Goal: Transaction & Acquisition: Book appointment/travel/reservation

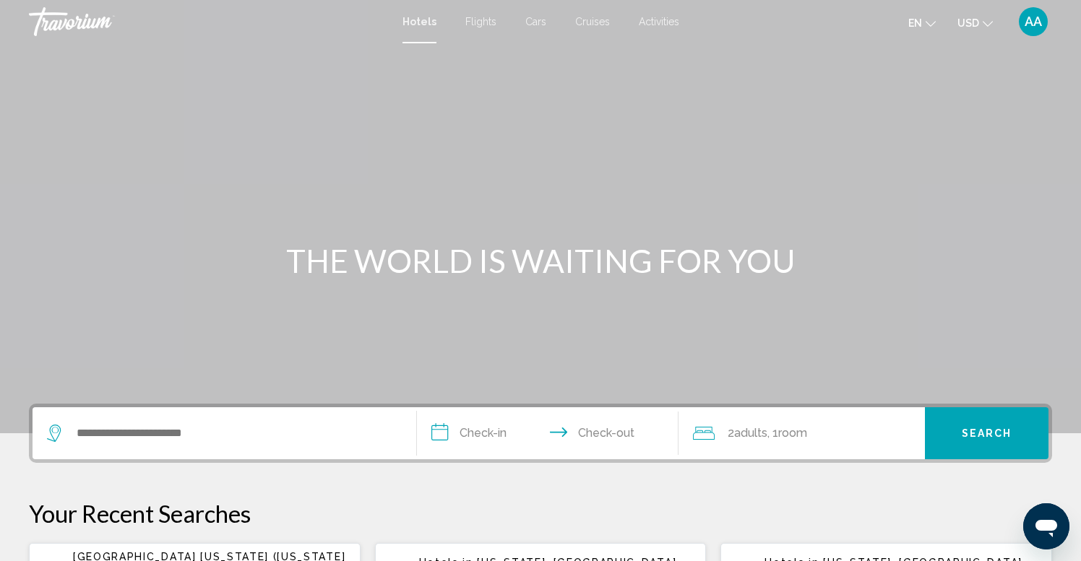
click at [963, 25] on span "USD" at bounding box center [968, 23] width 22 height 12
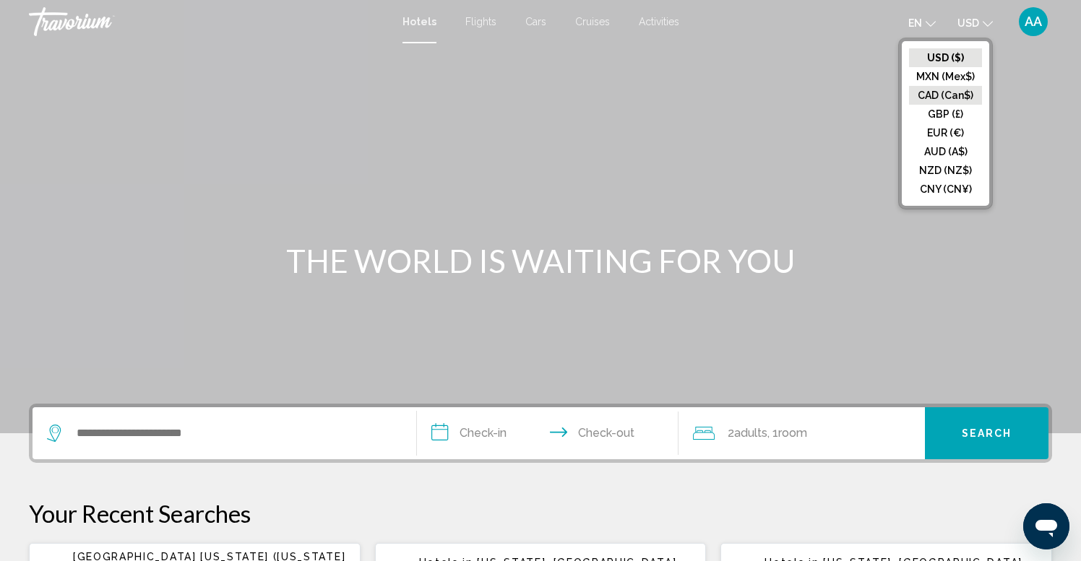
click at [954, 92] on button "CAD (Can$)" at bounding box center [945, 95] width 73 height 19
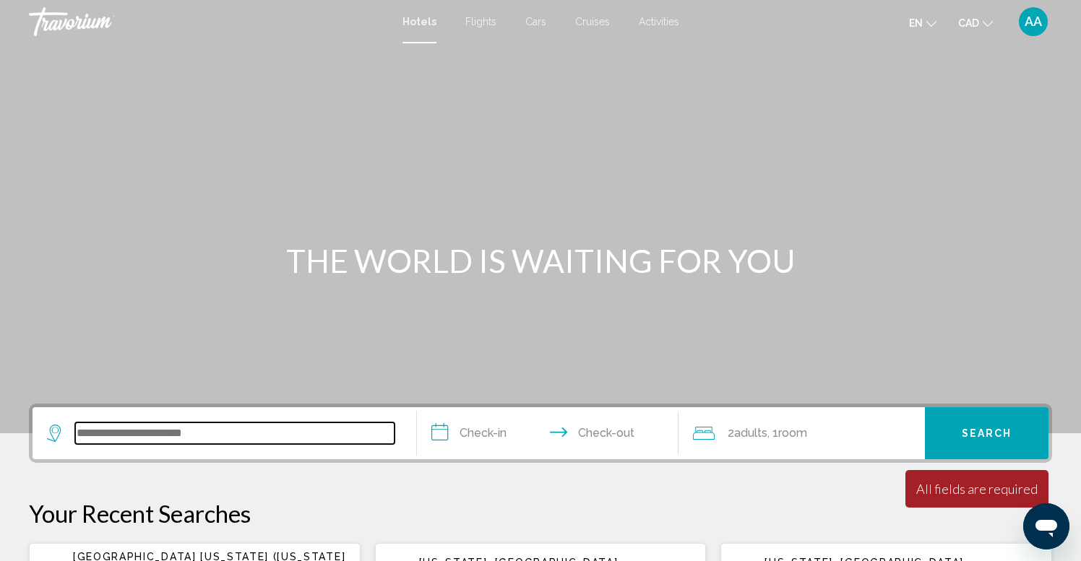
click at [139, 439] on input "Search widget" at bounding box center [234, 434] width 319 height 22
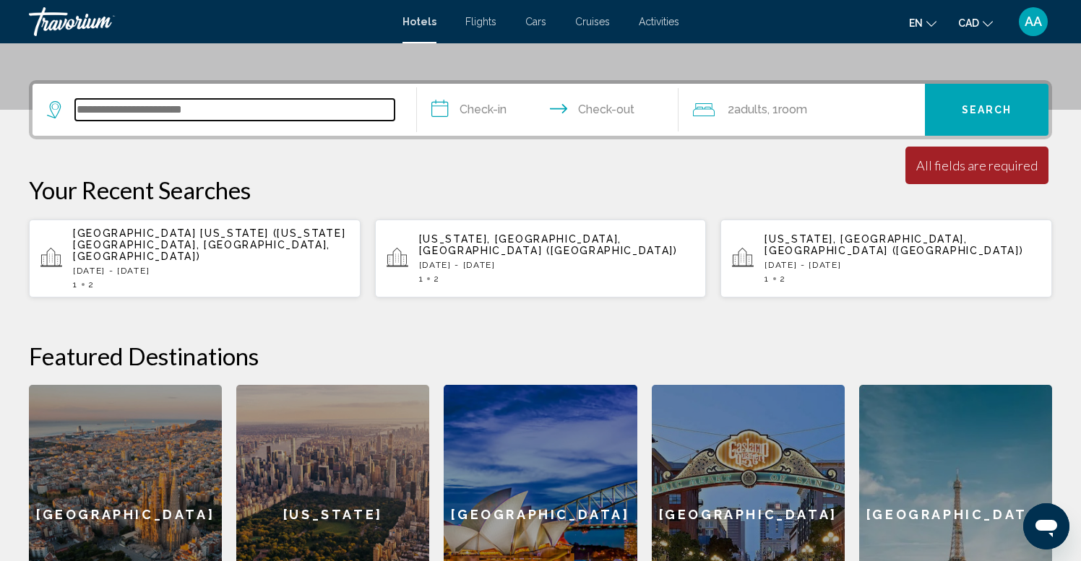
scroll to position [357, 0]
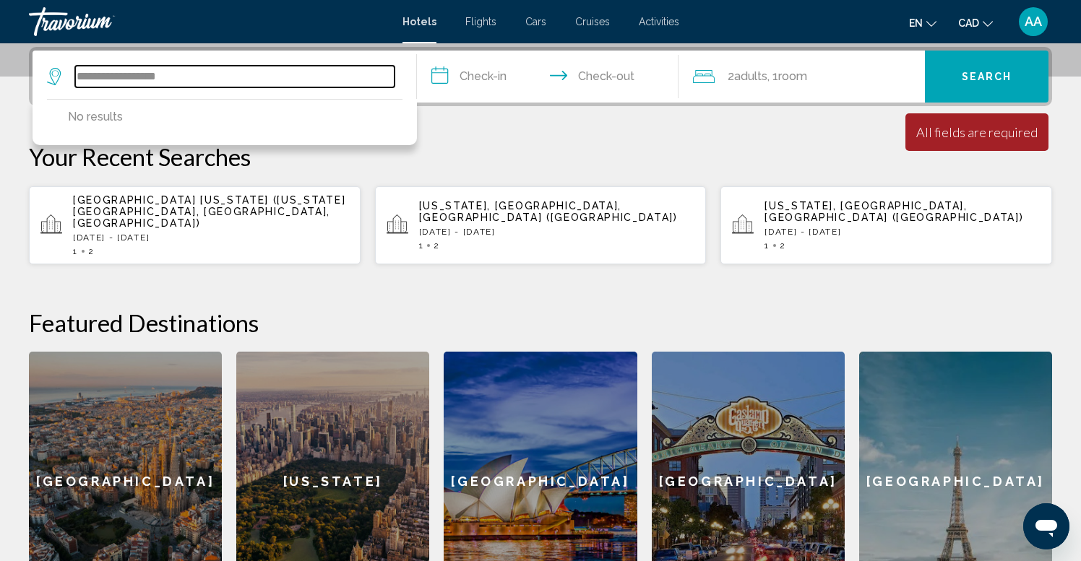
type input "**********"
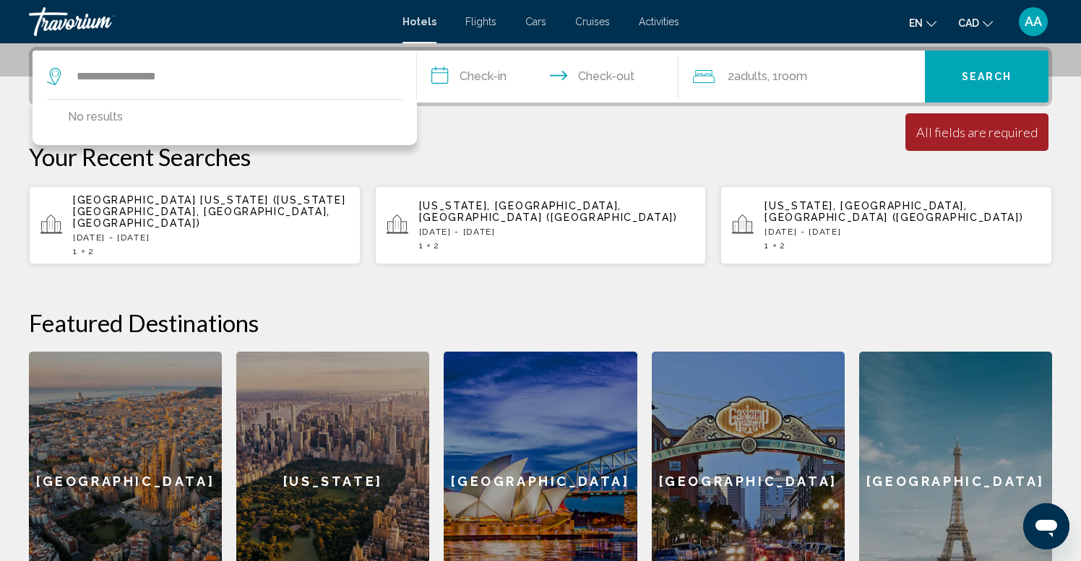
click at [501, 74] on input "**********" at bounding box center [550, 79] width 267 height 56
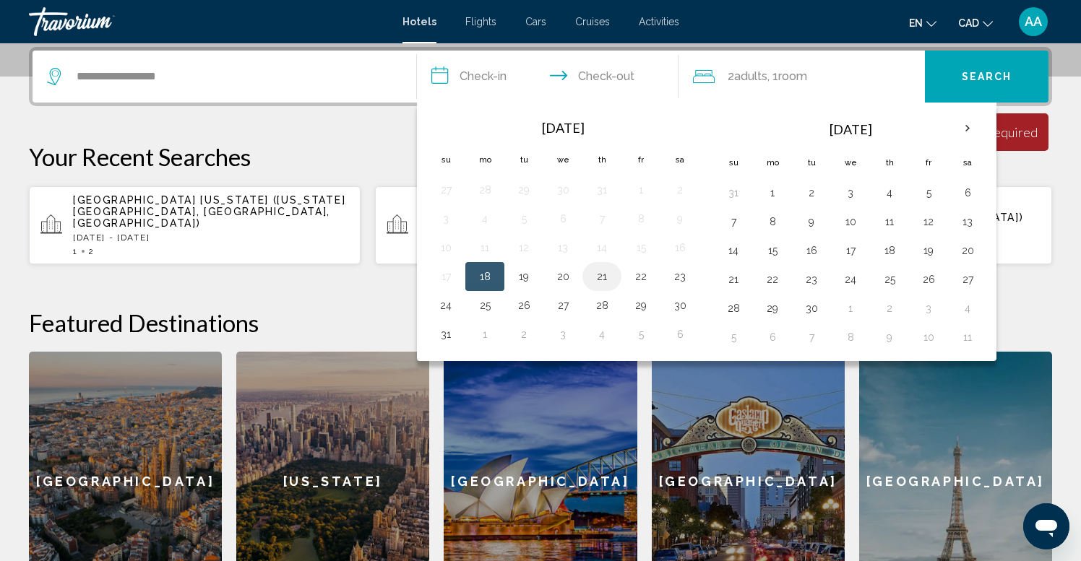
click at [604, 280] on button "21" at bounding box center [601, 277] width 23 height 20
click at [649, 279] on button "22" at bounding box center [640, 277] width 23 height 20
type input "**********"
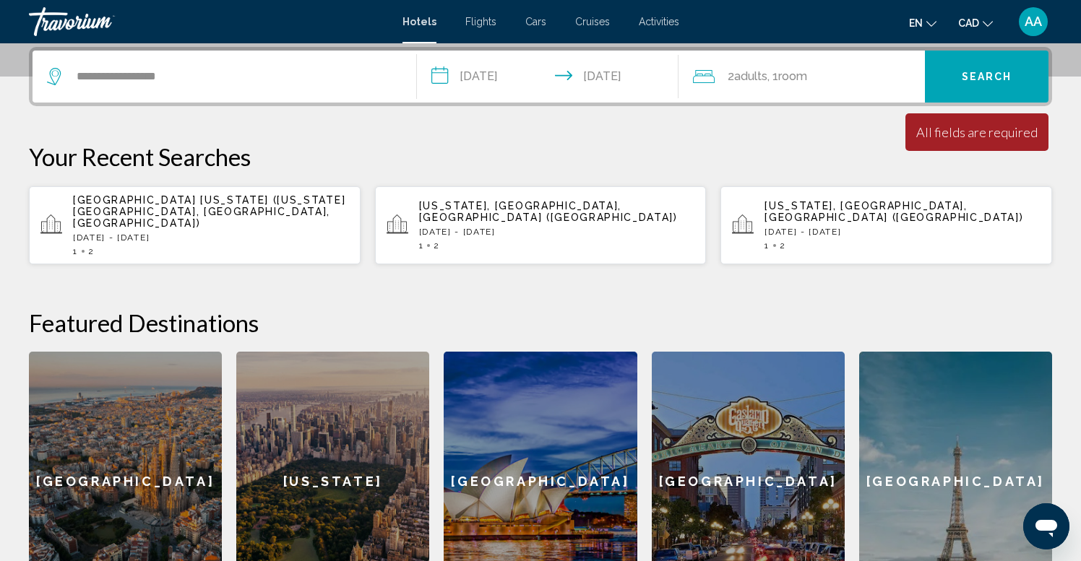
click at [993, 79] on span "Search" at bounding box center [987, 78] width 51 height 12
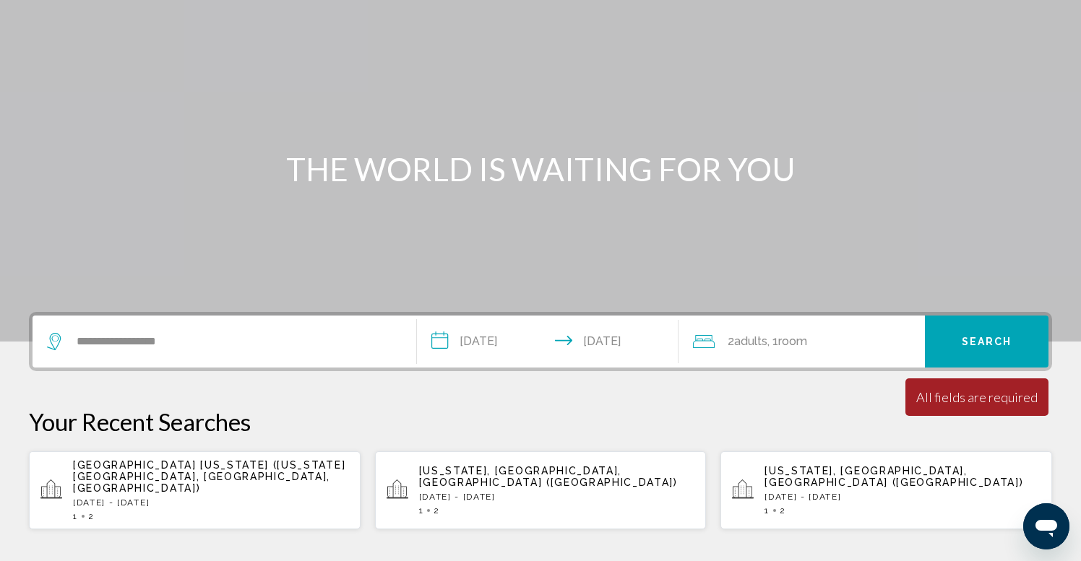
scroll to position [148, 0]
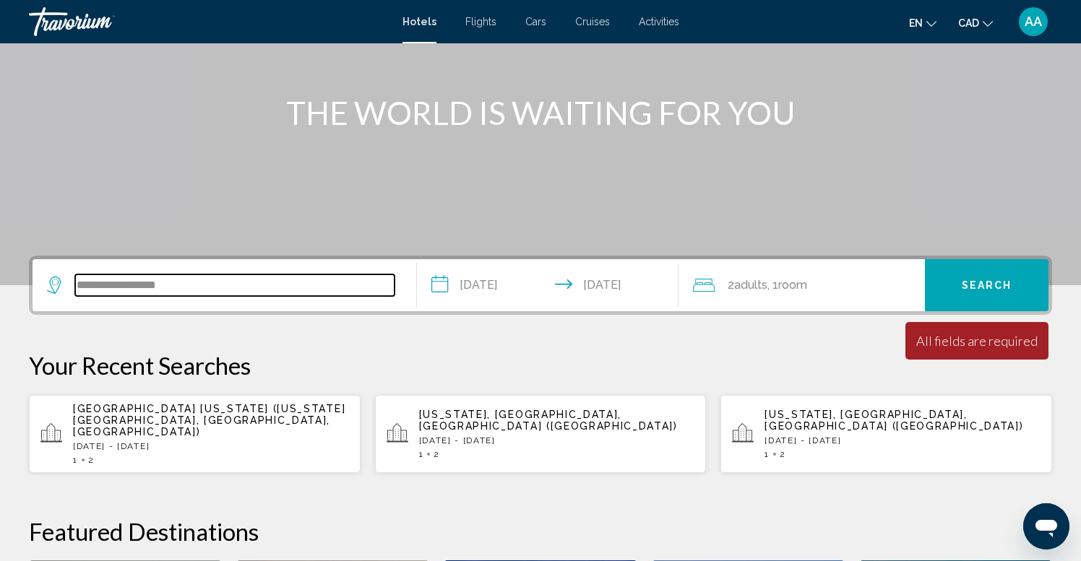
click at [199, 287] on input "**********" at bounding box center [234, 286] width 319 height 22
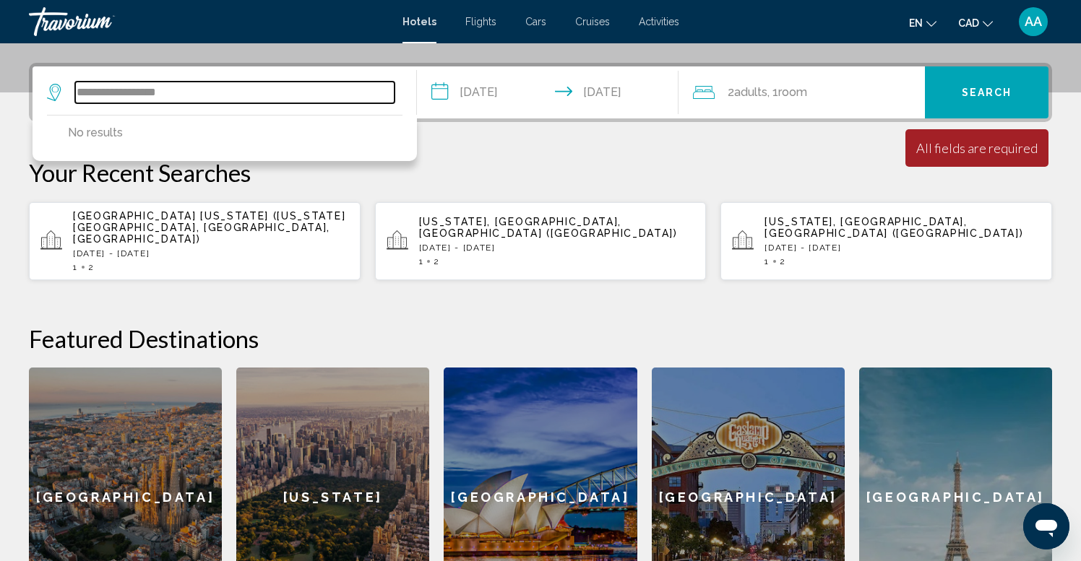
scroll to position [357, 0]
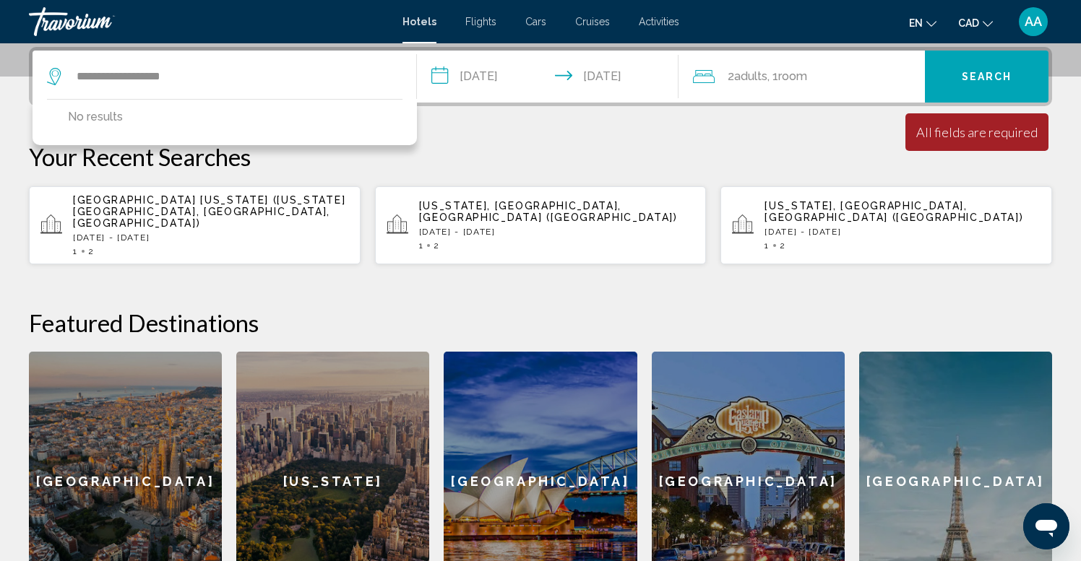
click at [977, 72] on span "Search" at bounding box center [987, 78] width 51 height 12
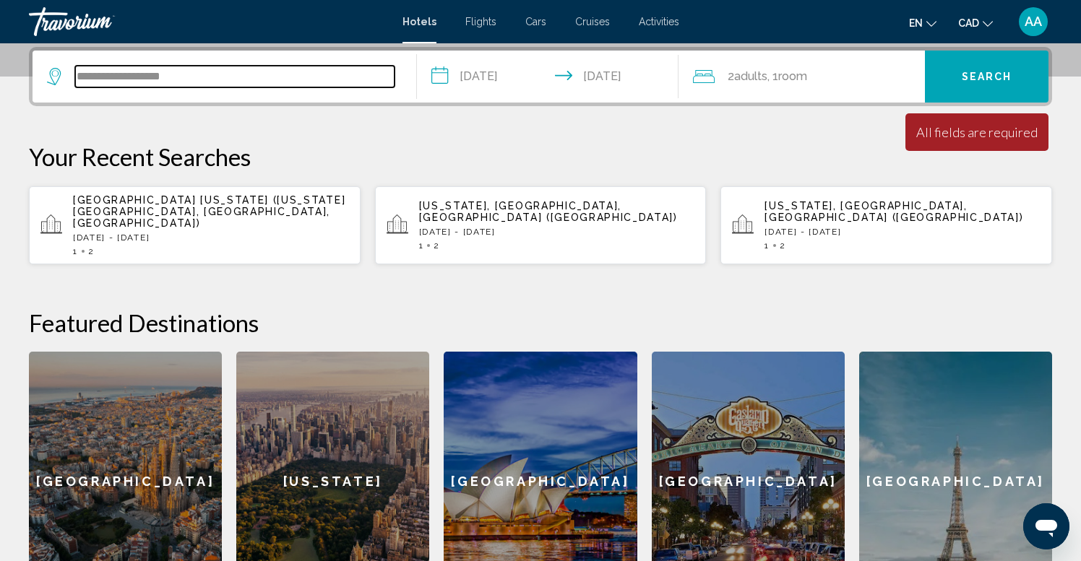
click at [128, 77] on input "**********" at bounding box center [234, 77] width 319 height 22
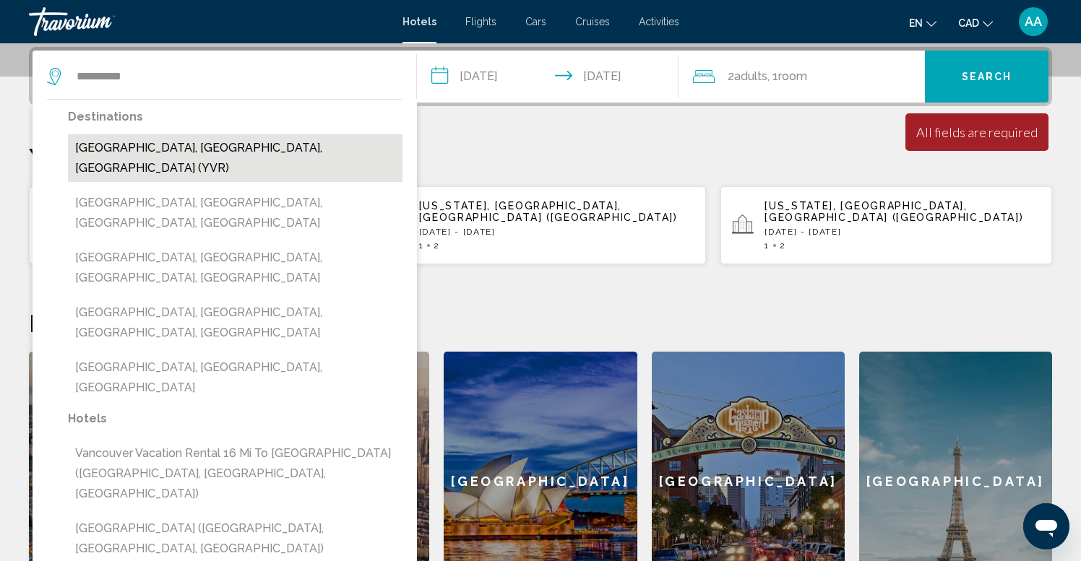
click at [218, 145] on button "[GEOGRAPHIC_DATA], [GEOGRAPHIC_DATA], [GEOGRAPHIC_DATA] (YVR)" at bounding box center [235, 158] width 335 height 48
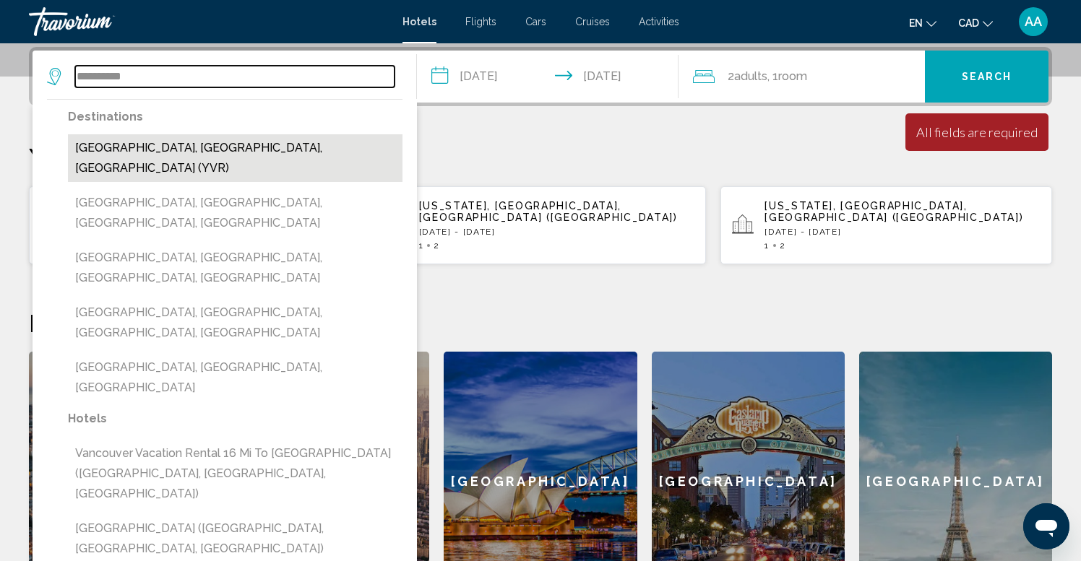
type input "**********"
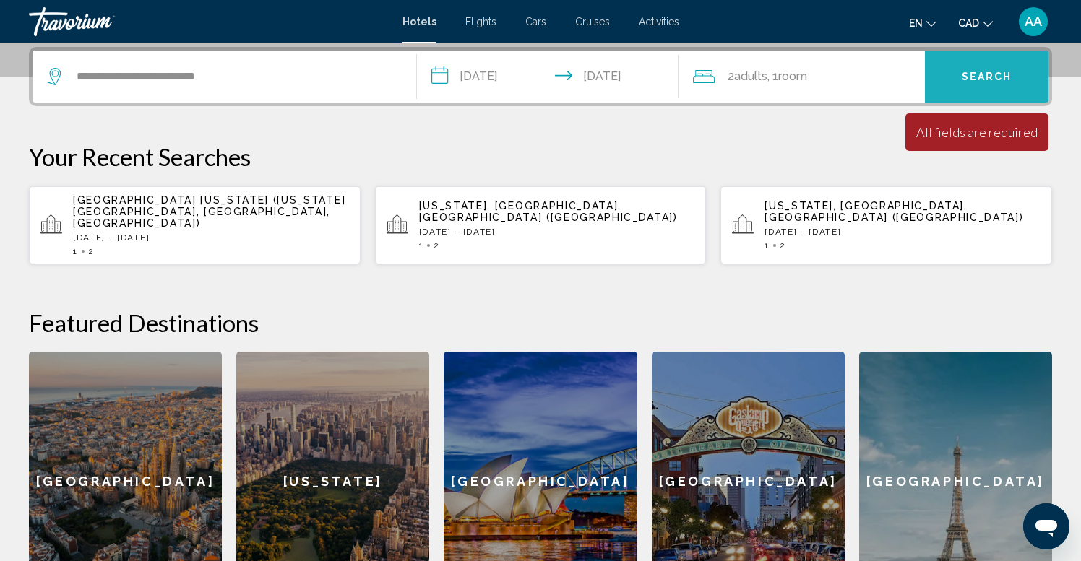
click at [993, 74] on span "Search" at bounding box center [987, 78] width 51 height 12
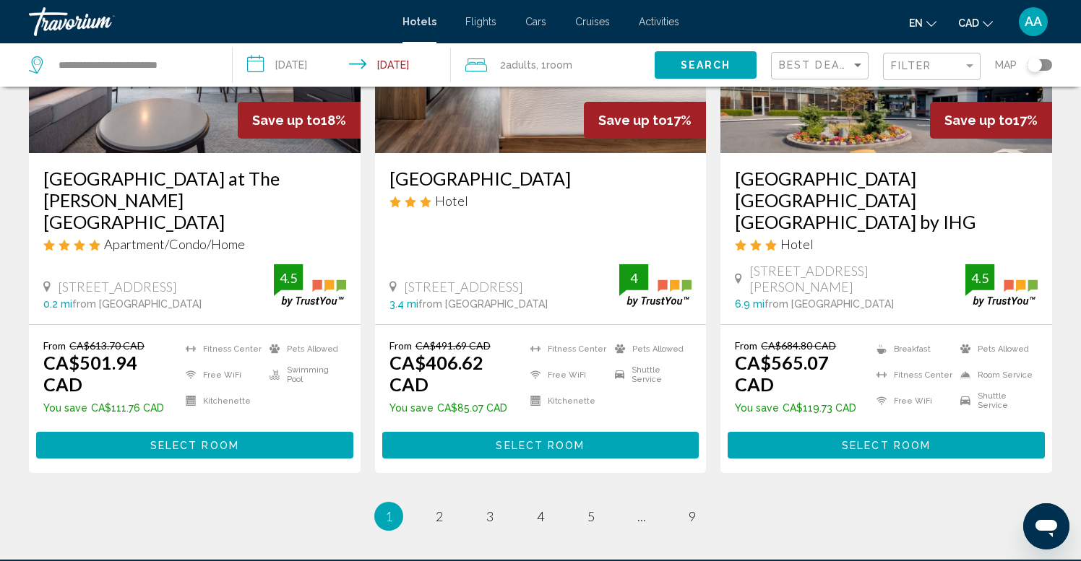
scroll to position [1916, 0]
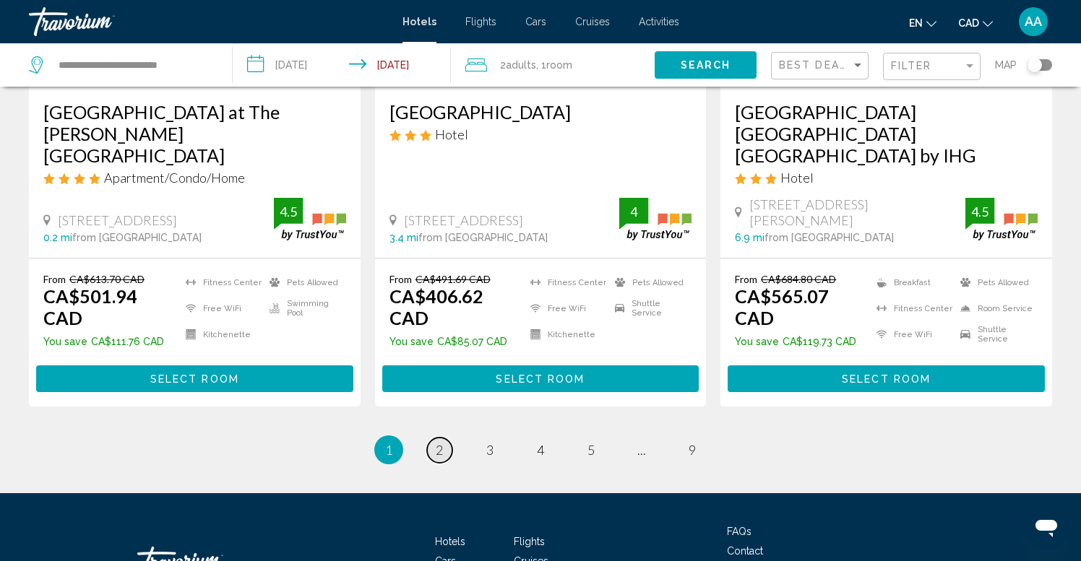
click at [436, 438] on link "page 2" at bounding box center [439, 450] width 25 height 25
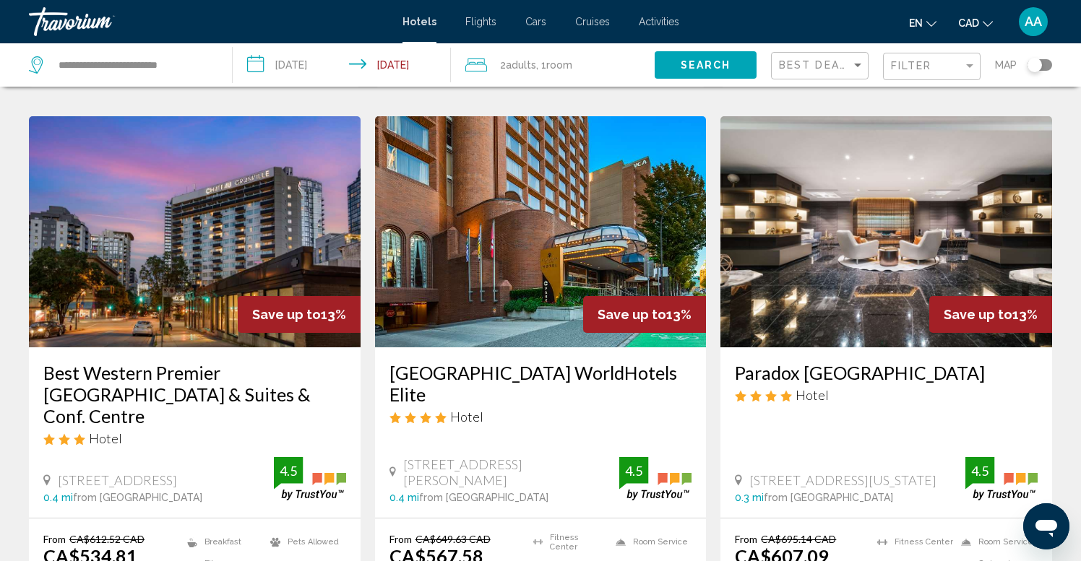
scroll to position [1132, 0]
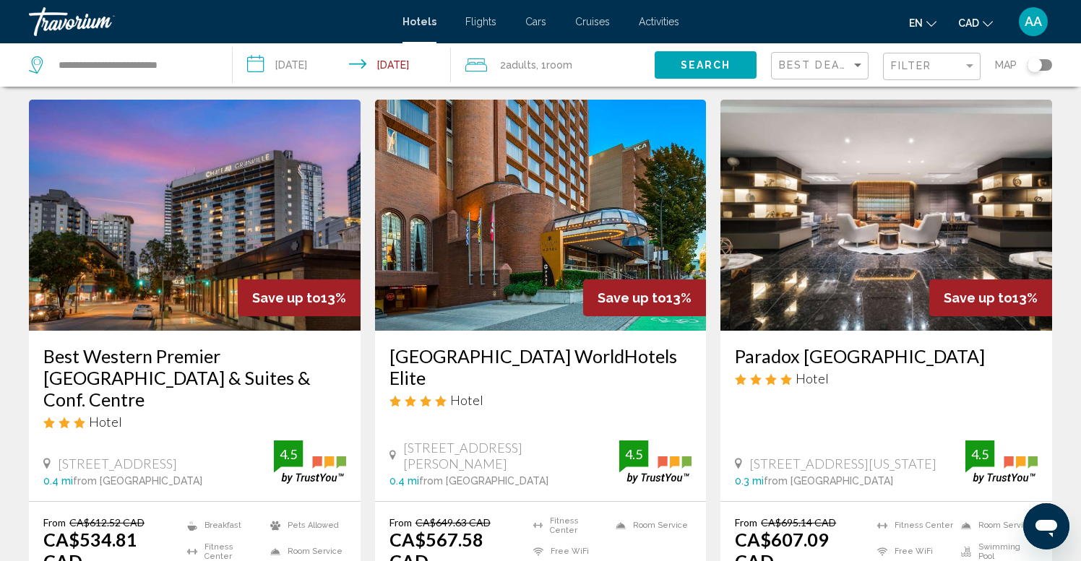
click at [881, 248] on img "Main content" at bounding box center [886, 215] width 332 height 231
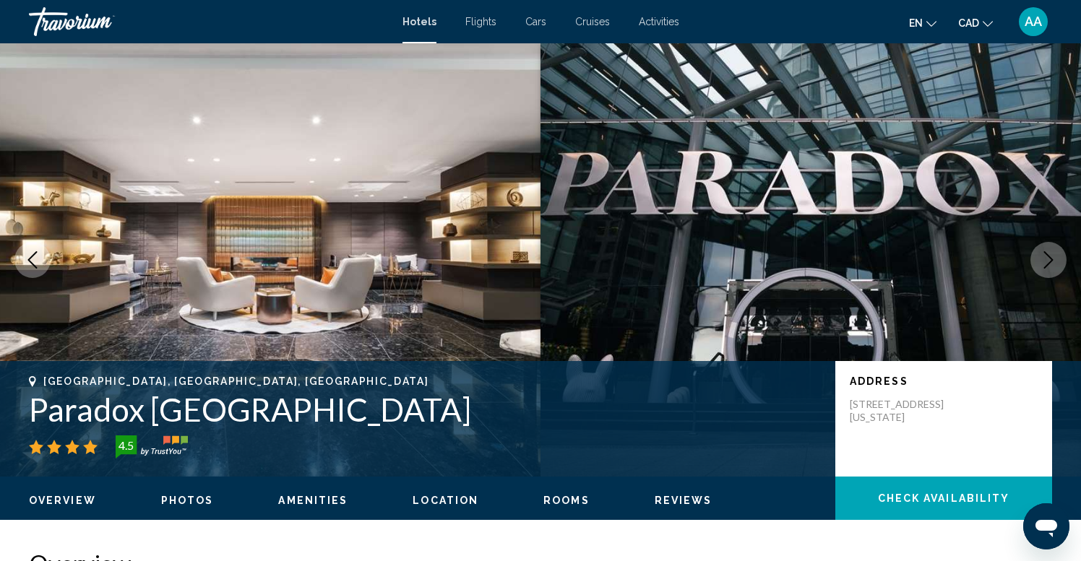
click at [1048, 257] on icon "Next image" at bounding box center [1048, 259] width 17 height 17
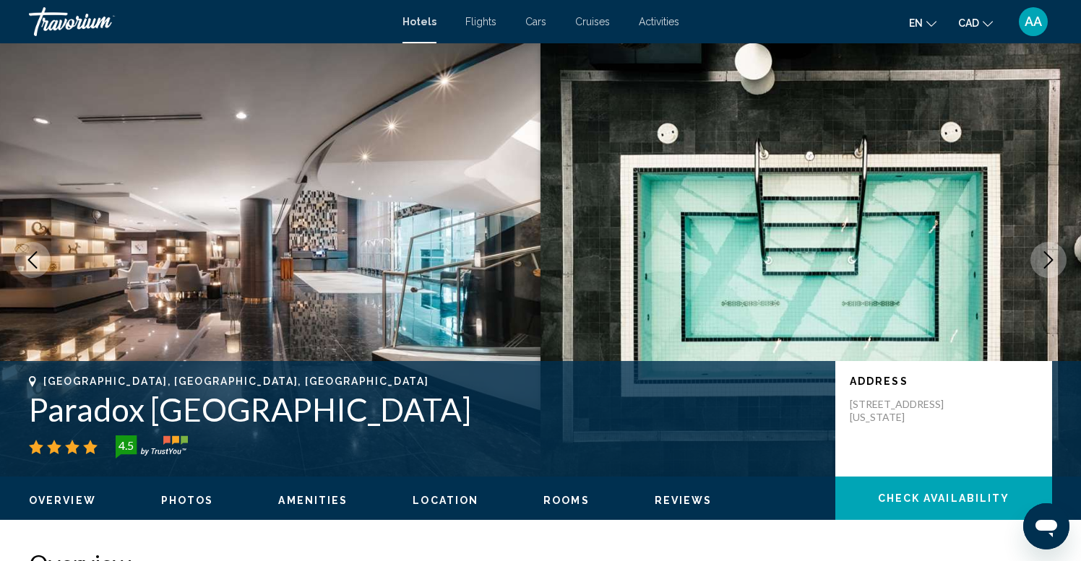
click at [1050, 259] on icon "Next image" at bounding box center [1048, 259] width 9 height 17
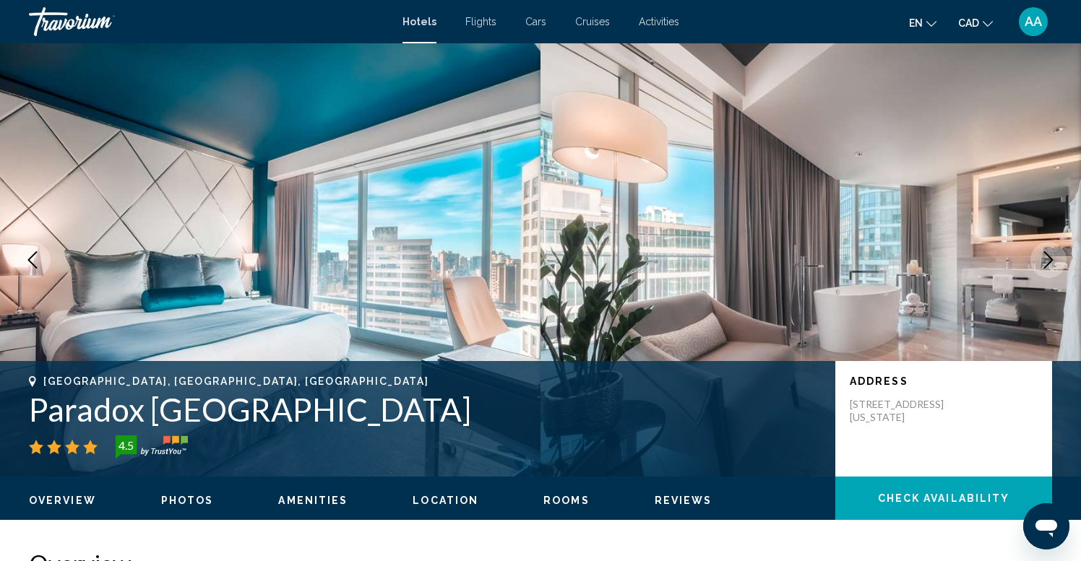
click at [1050, 260] on icon "Next image" at bounding box center [1048, 259] width 17 height 17
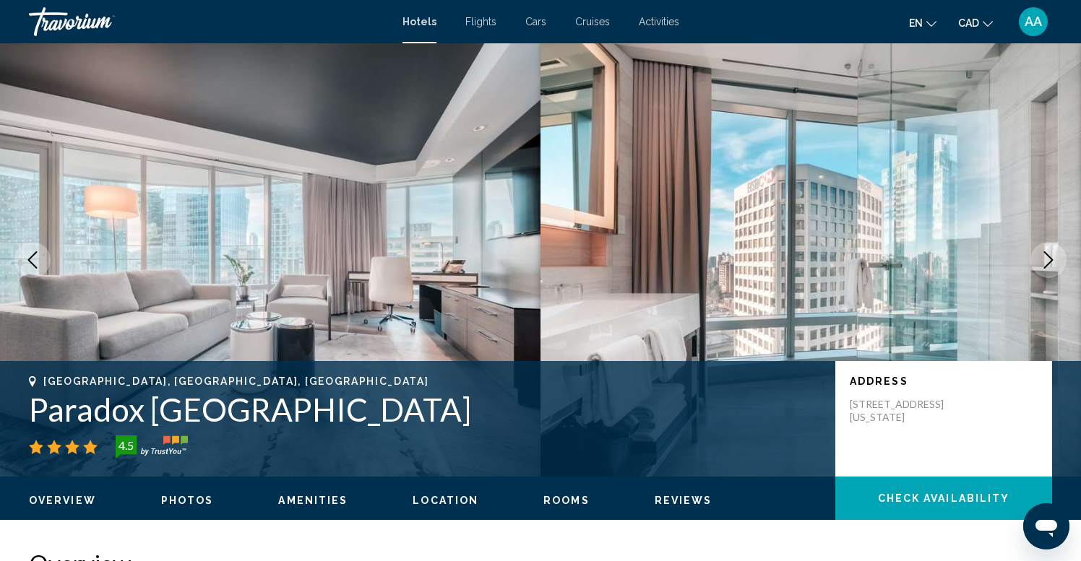
click at [1050, 262] on icon "Next image" at bounding box center [1048, 259] width 9 height 17
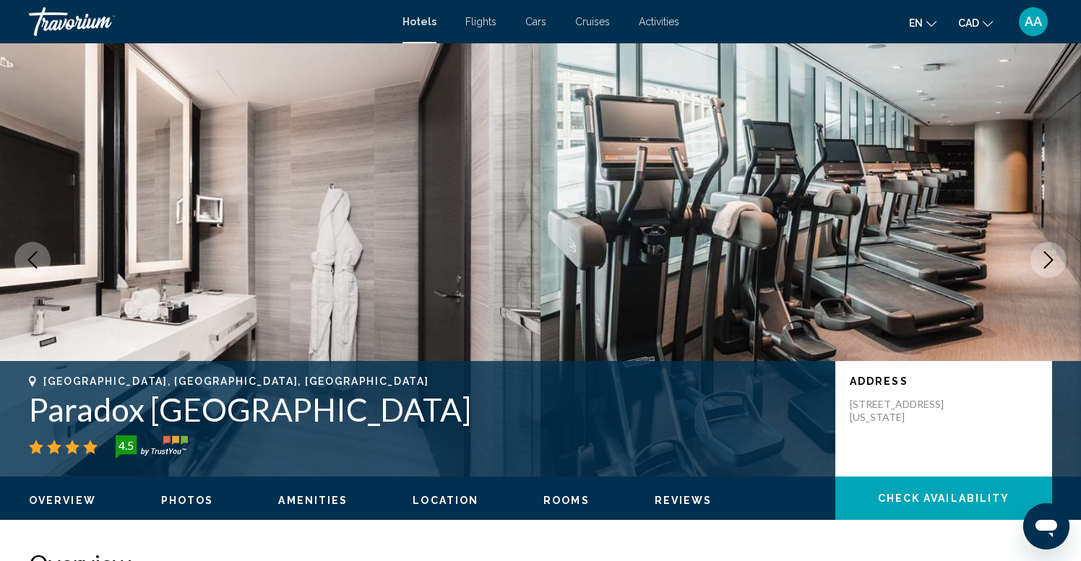
click at [1050, 264] on icon "Next image" at bounding box center [1048, 259] width 17 height 17
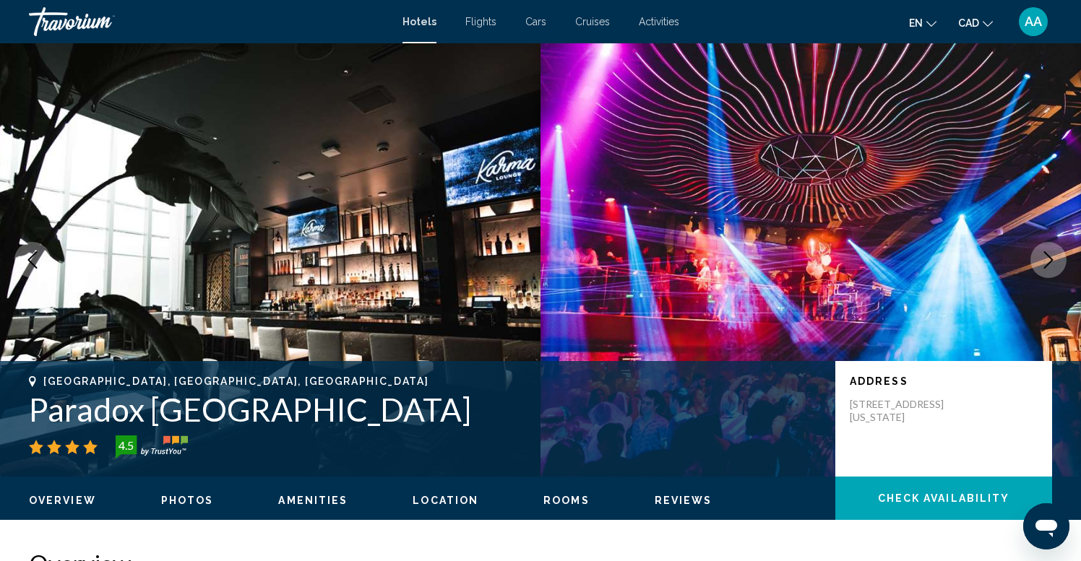
click at [1050, 264] on icon "Next image" at bounding box center [1048, 259] width 17 height 17
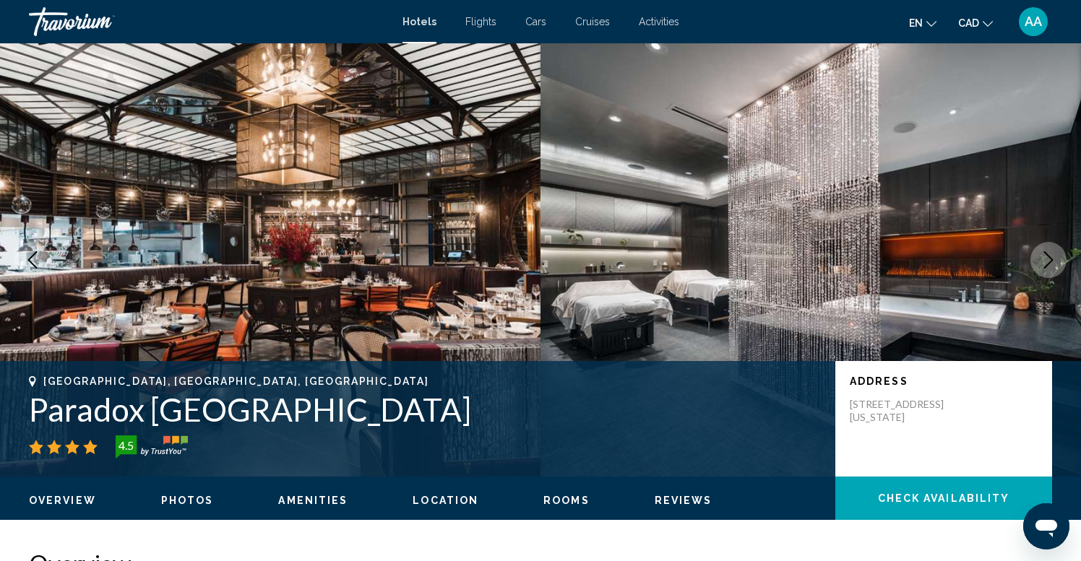
click at [1050, 264] on icon "Next image" at bounding box center [1048, 259] width 17 height 17
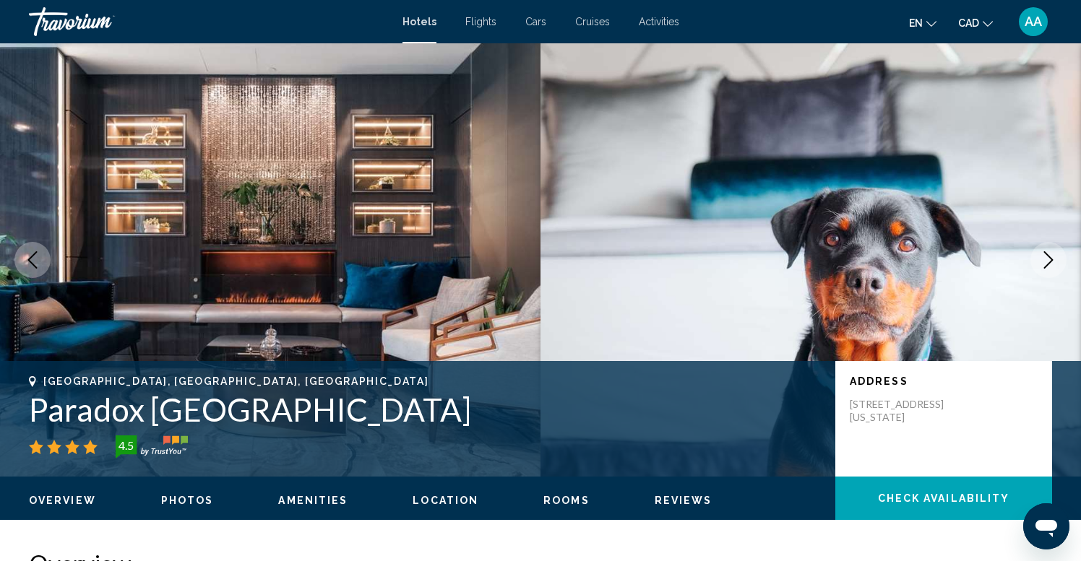
click at [1054, 256] on icon "Next image" at bounding box center [1048, 259] width 17 height 17
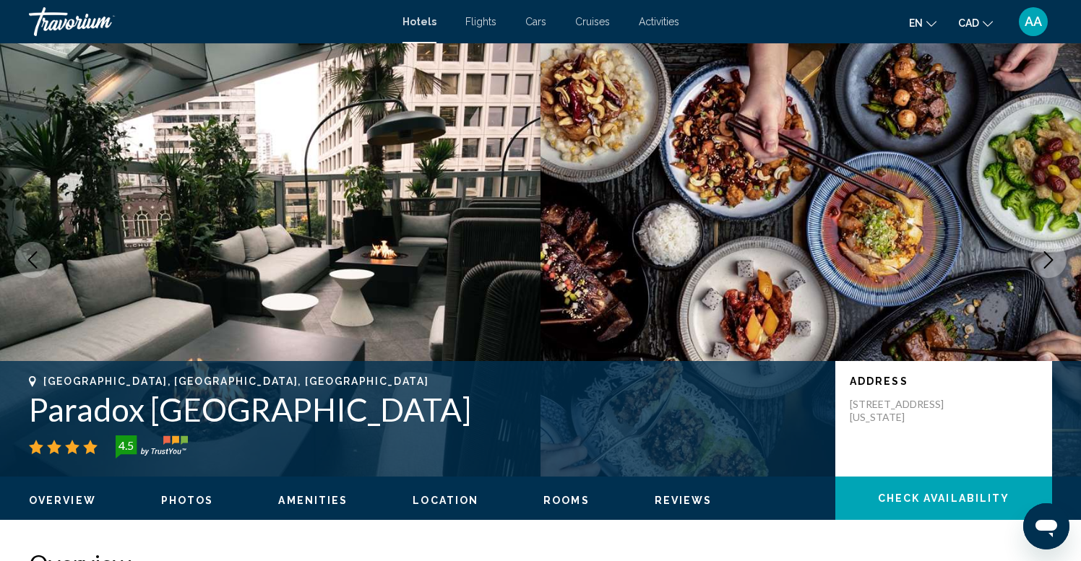
click at [1054, 256] on icon "Next image" at bounding box center [1048, 259] width 17 height 17
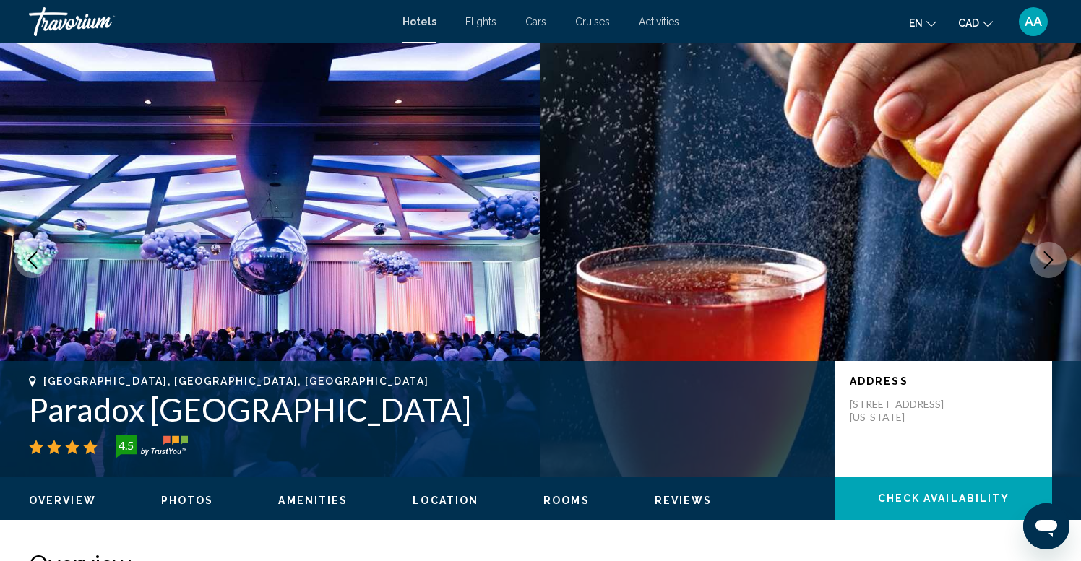
click at [1054, 256] on icon "Next image" at bounding box center [1048, 259] width 17 height 17
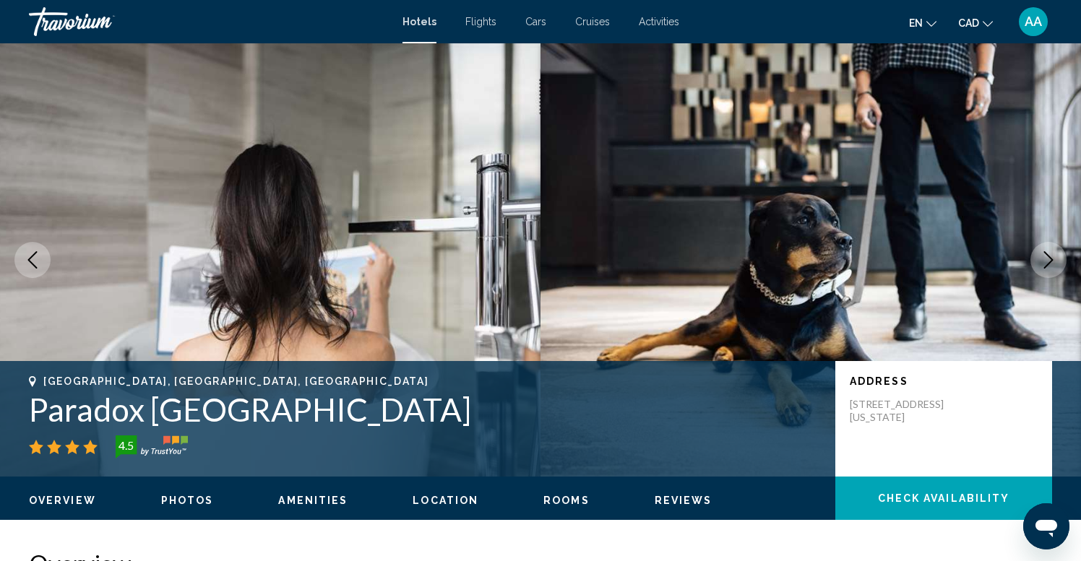
click at [1054, 256] on icon "Next image" at bounding box center [1048, 259] width 17 height 17
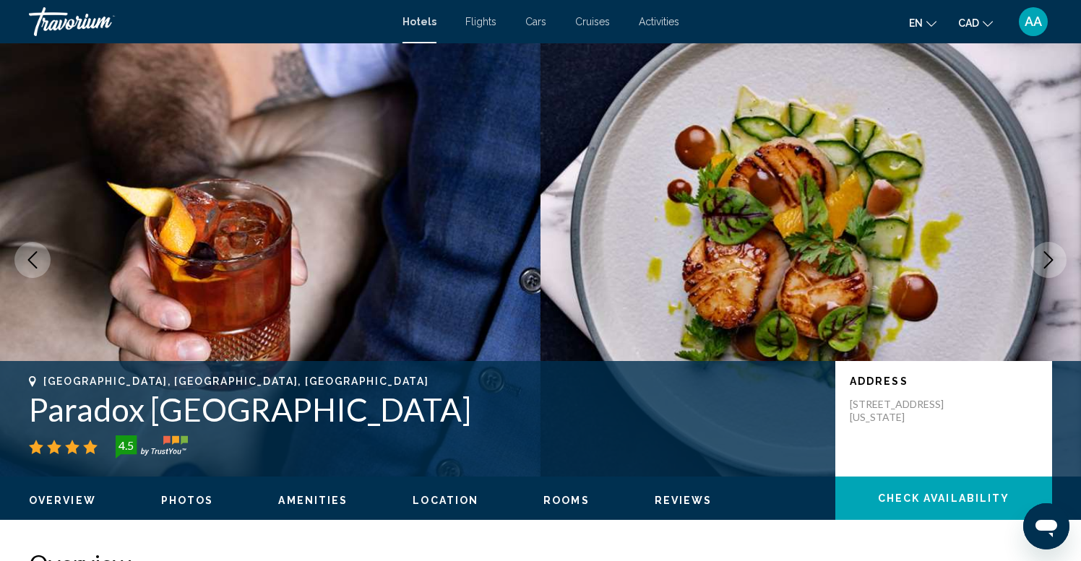
click at [1054, 256] on icon "Next image" at bounding box center [1048, 259] width 17 height 17
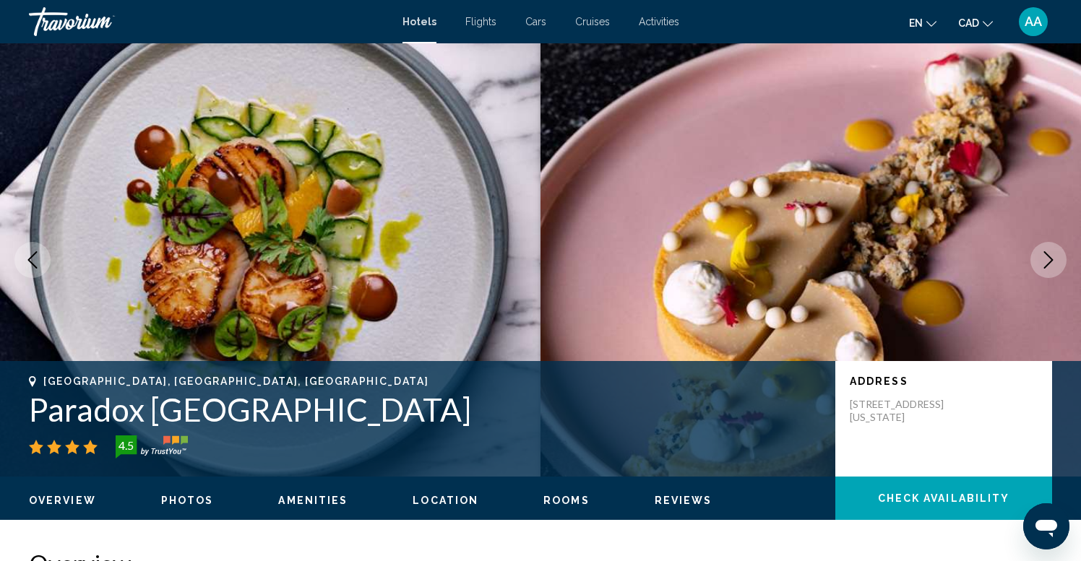
click at [1054, 256] on icon "Next image" at bounding box center [1048, 259] width 17 height 17
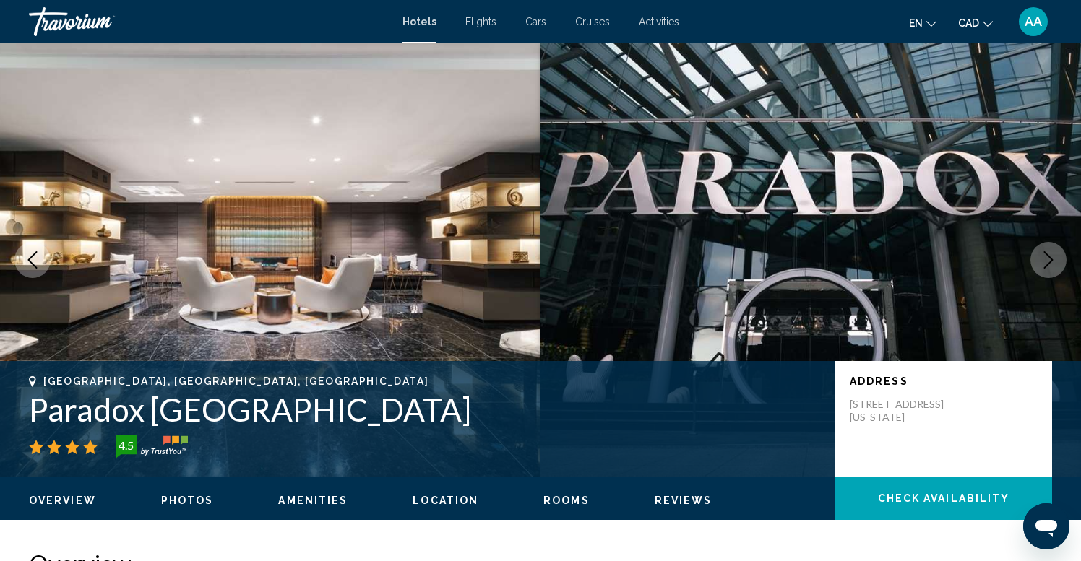
click at [1054, 256] on icon "Next image" at bounding box center [1048, 259] width 17 height 17
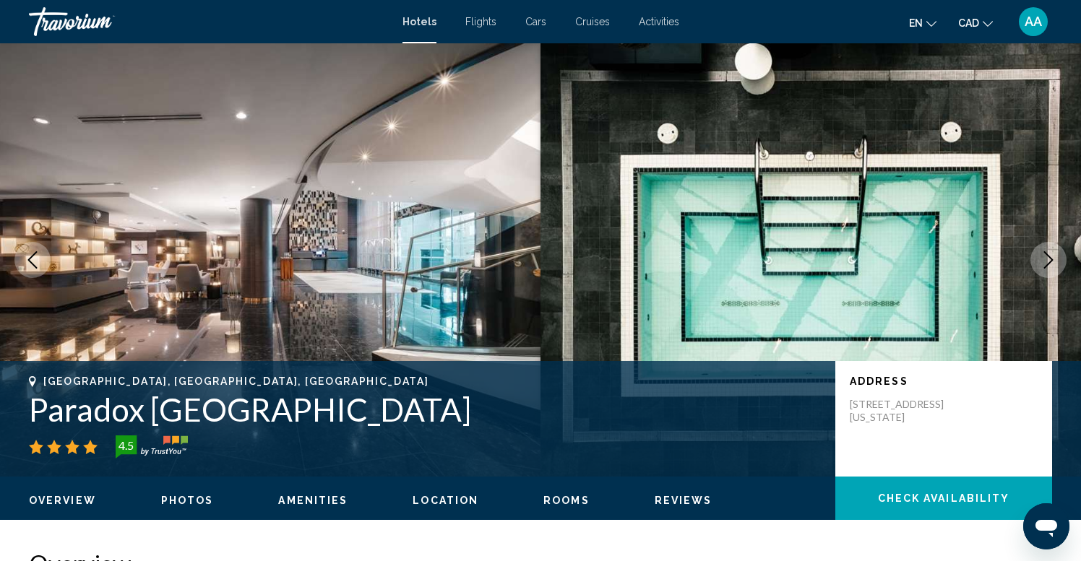
click at [1048, 266] on icon "Next image" at bounding box center [1048, 259] width 17 height 17
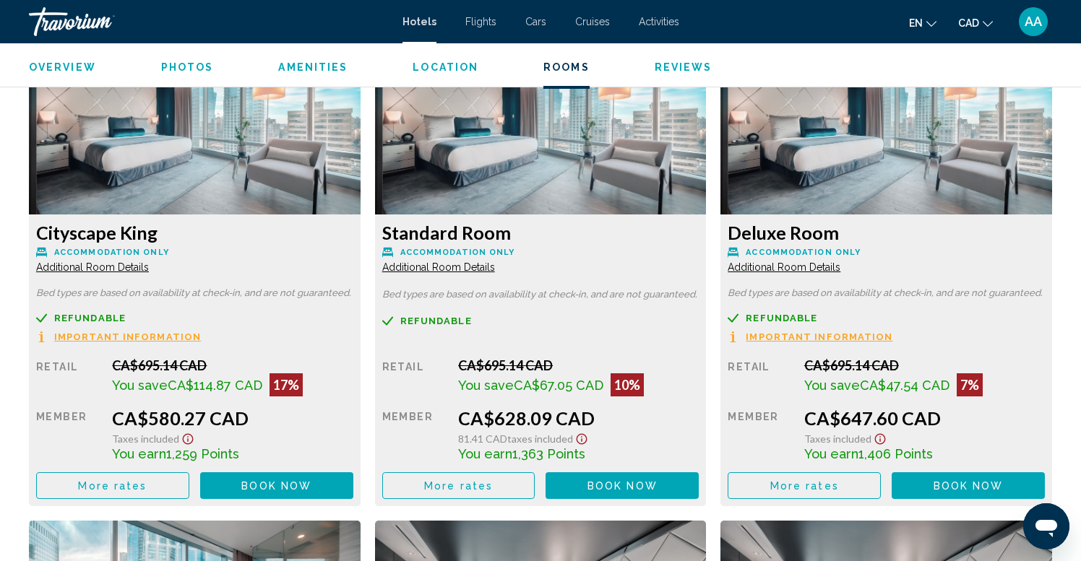
scroll to position [2013, 0]
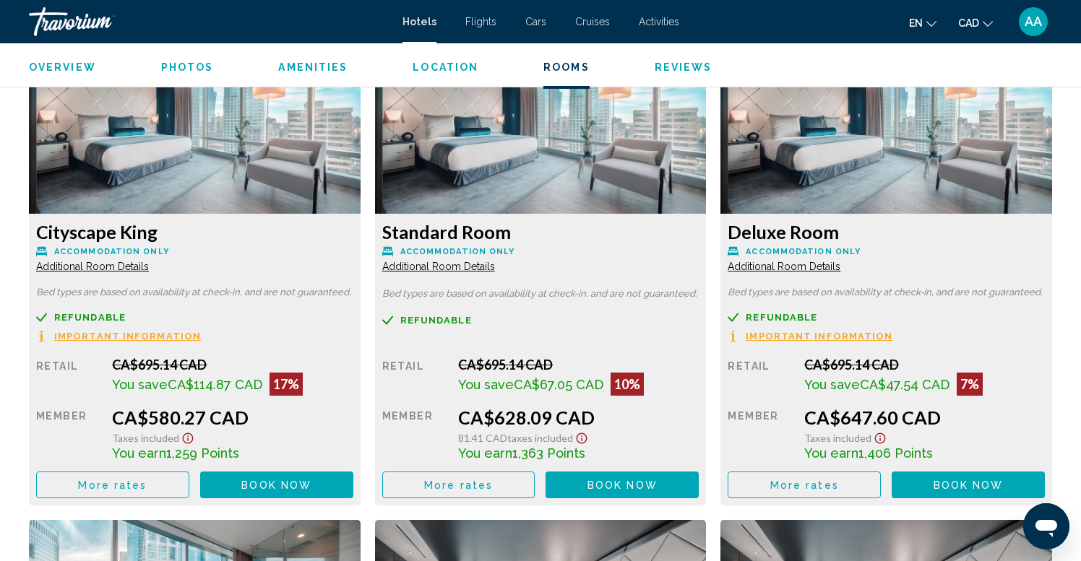
click at [159, 338] on span "Important Information" at bounding box center [127, 336] width 147 height 9
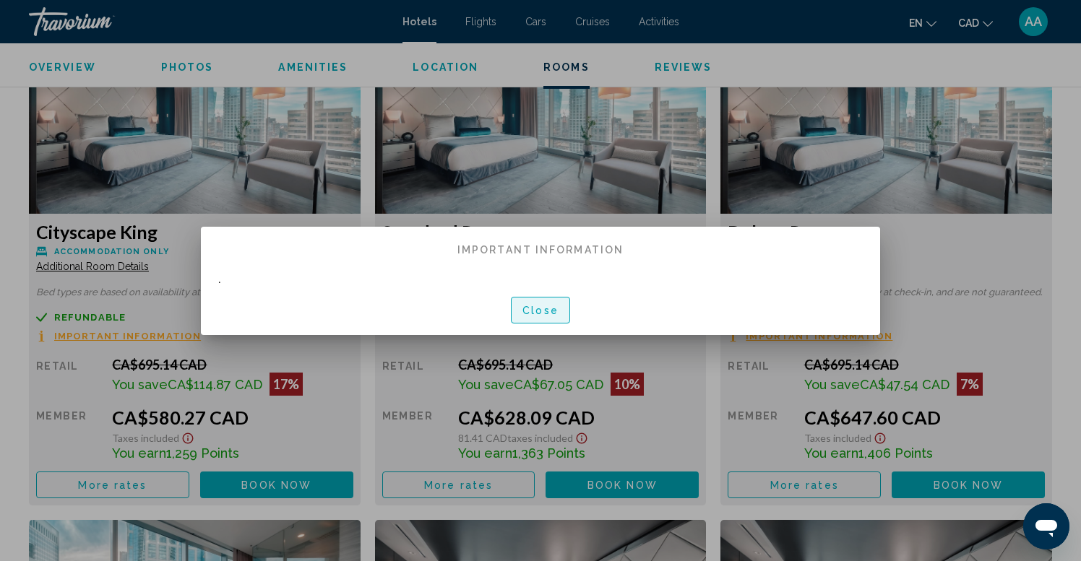
click at [543, 299] on button "Close" at bounding box center [540, 310] width 59 height 27
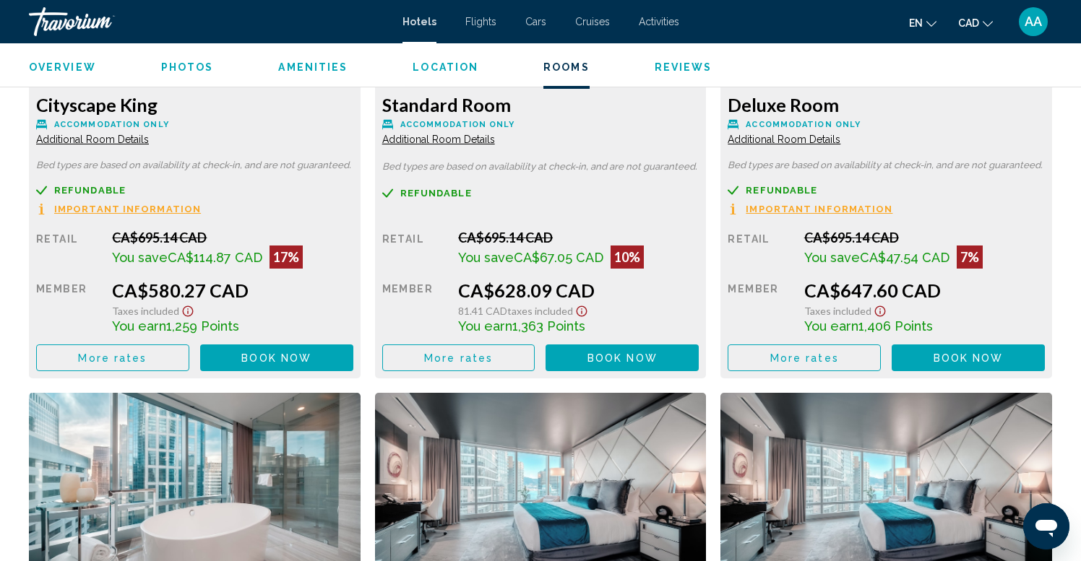
scroll to position [2142, 0]
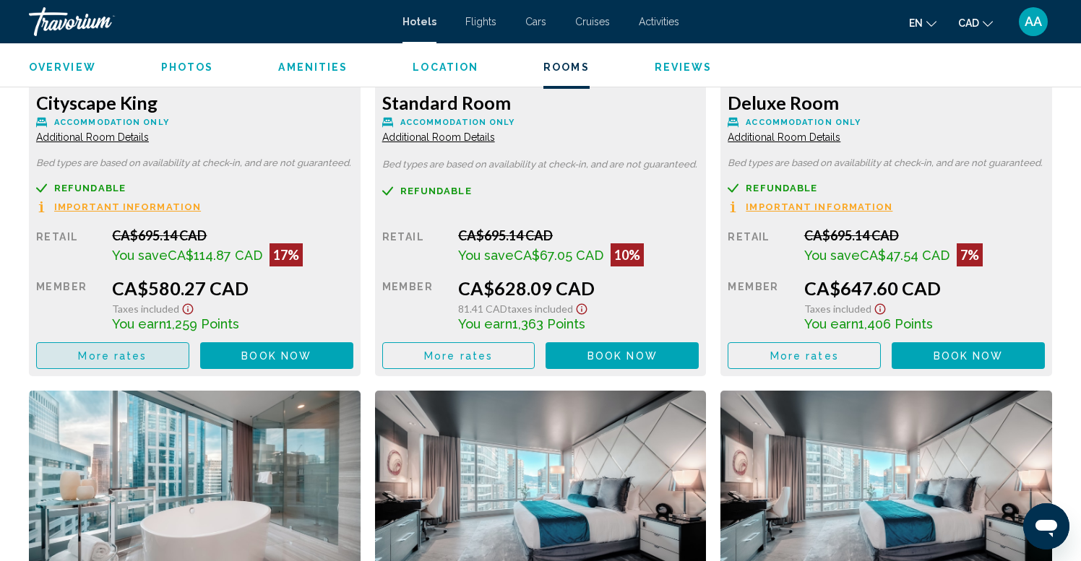
click at [134, 356] on span "More rates" at bounding box center [112, 356] width 69 height 12
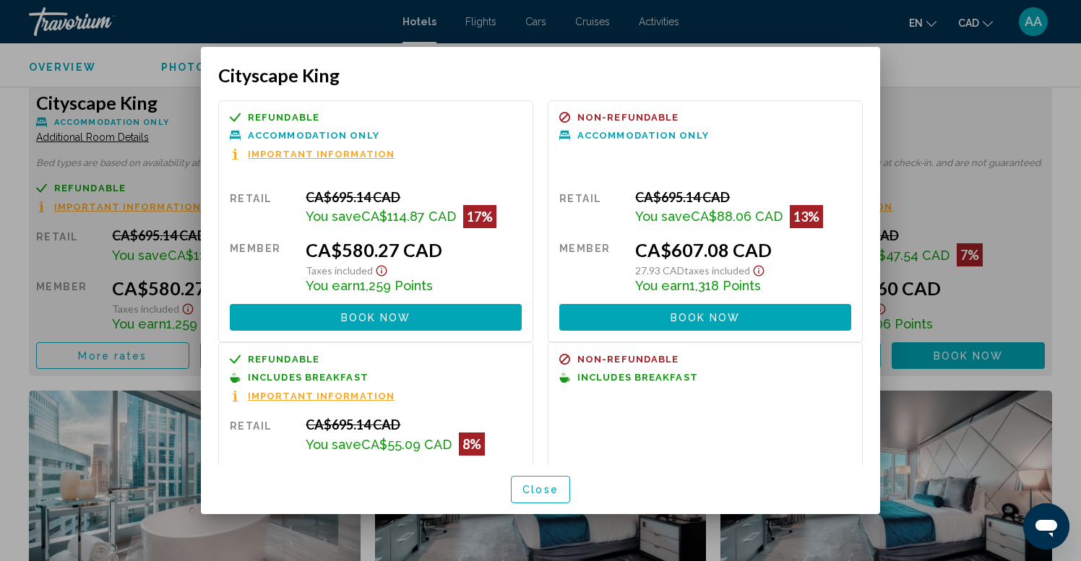
click at [377, 272] on icon "Show Taxes and Fees disclaimer" at bounding box center [381, 270] width 11 height 11
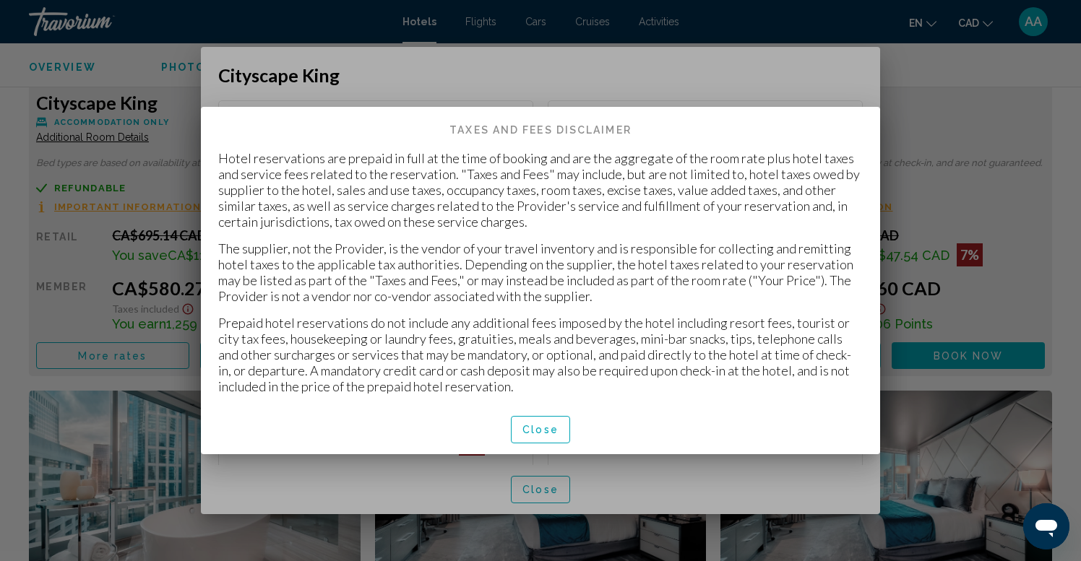
click at [551, 433] on span "Close" at bounding box center [540, 431] width 36 height 12
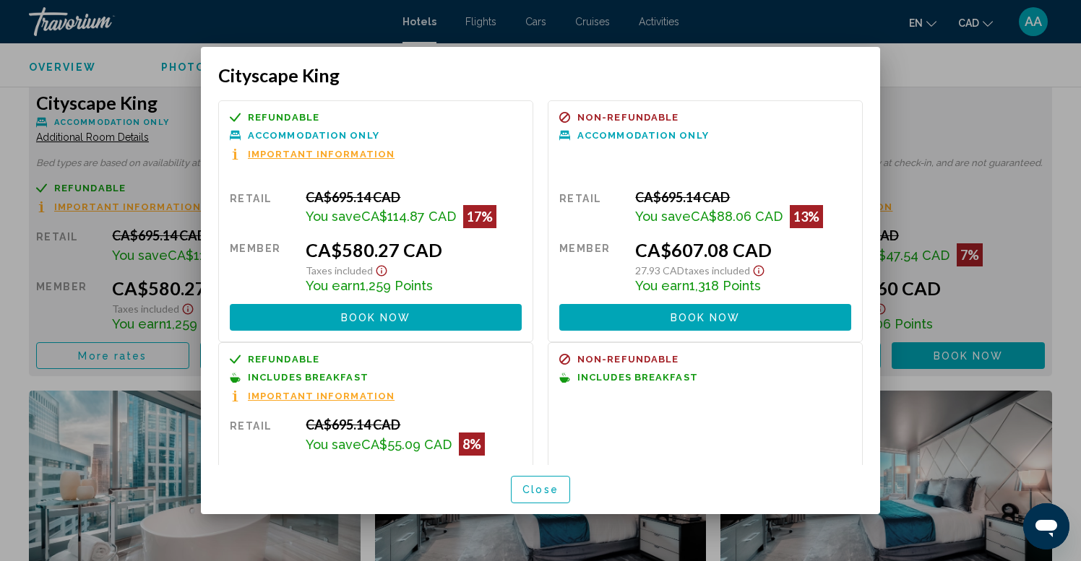
click at [538, 485] on span "Close" at bounding box center [540, 491] width 36 height 12
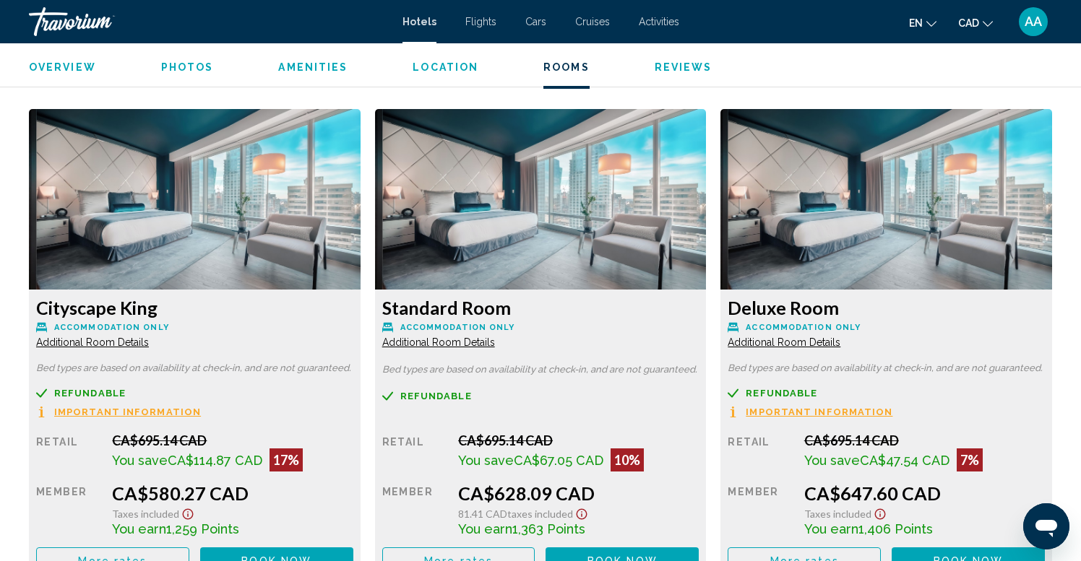
scroll to position [1940, 0]
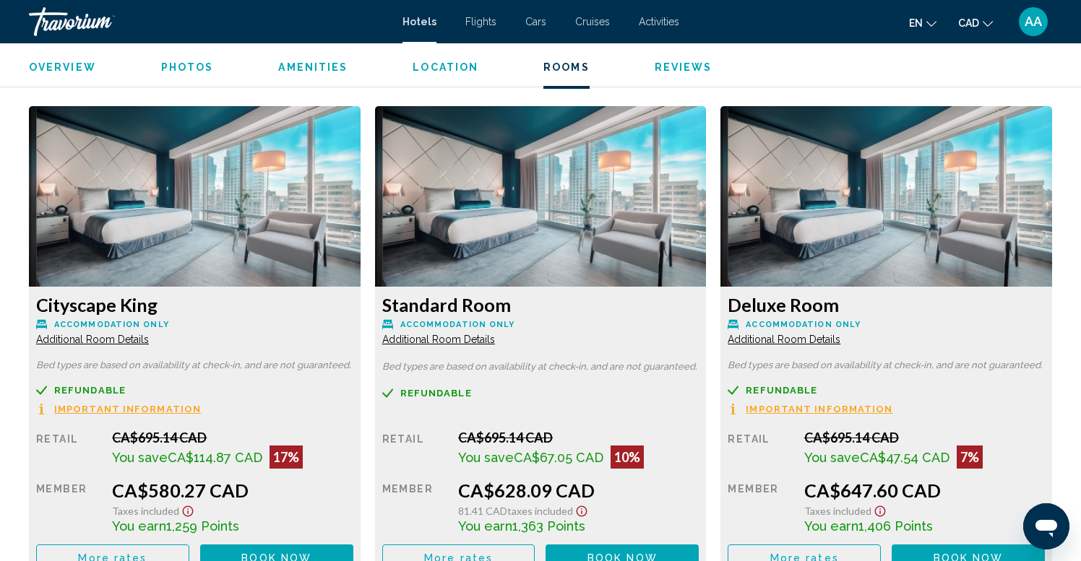
click at [233, 233] on img "Main content" at bounding box center [195, 196] width 332 height 181
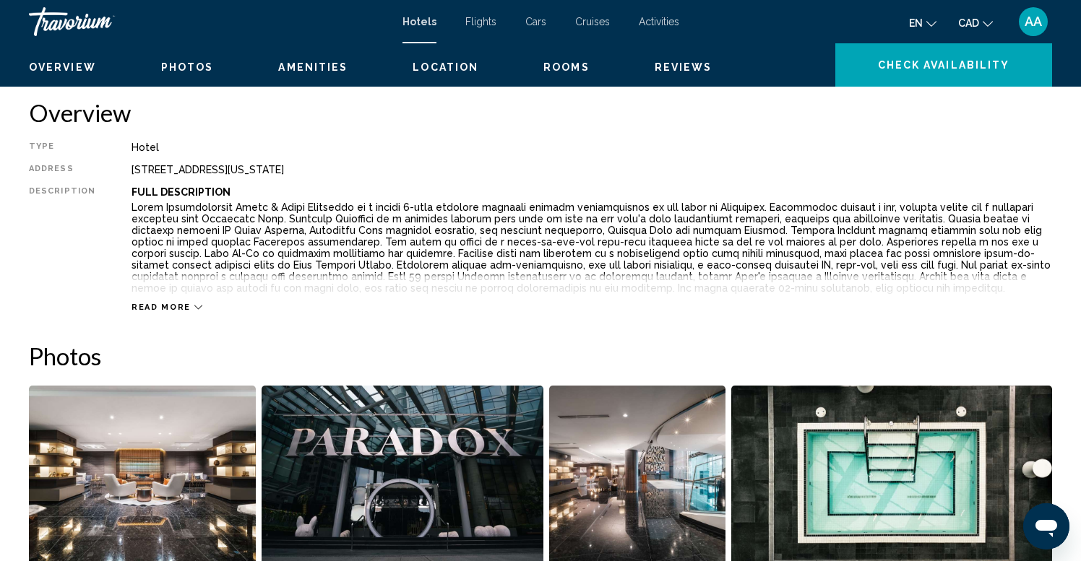
scroll to position [0, 0]
